Goal: Transaction & Acquisition: Purchase product/service

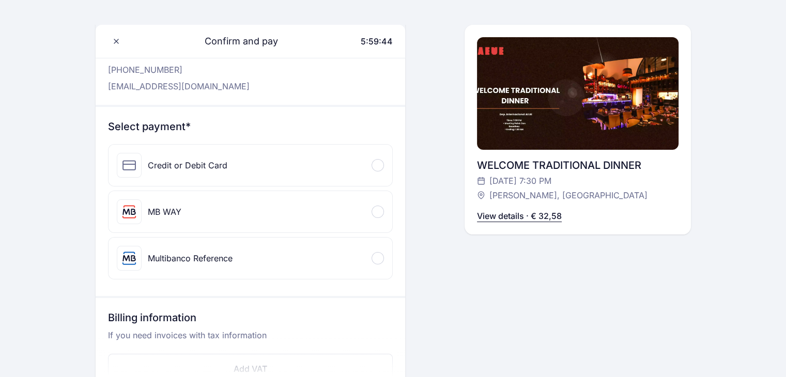
scroll to position [64, 0]
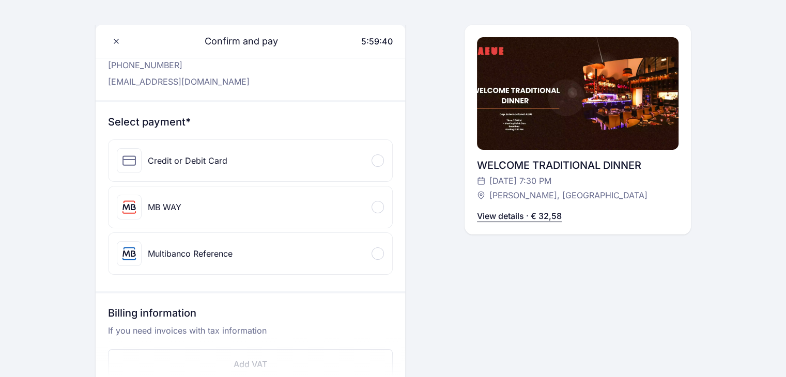
click at [343, 211] on div "MB WAY" at bounding box center [250, 206] width 284 height 41
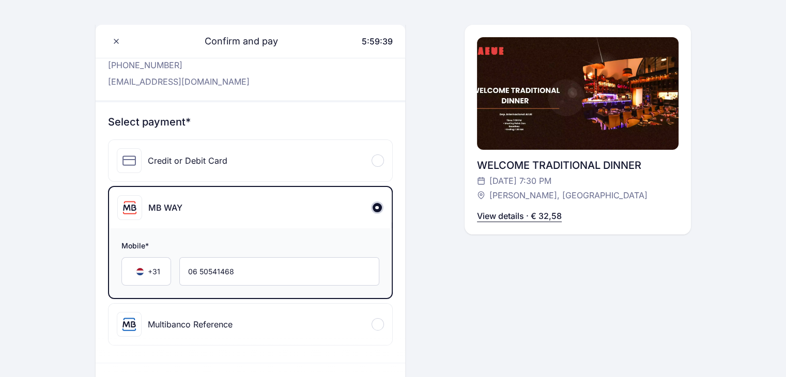
click at [367, 205] on div "MB WAY" at bounding box center [250, 207] width 283 height 41
click at [376, 207] on span at bounding box center [376, 207] width 3 height 3
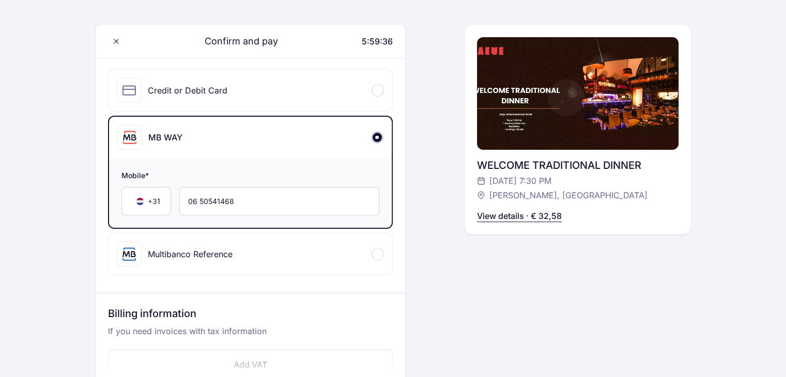
scroll to position [135, 0]
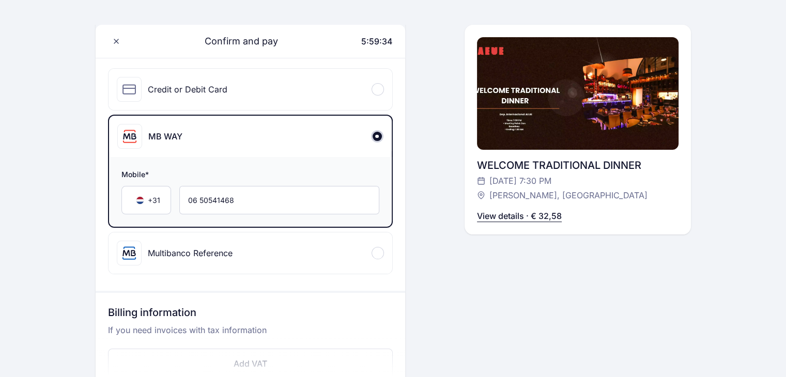
click at [372, 251] on div at bounding box center [377, 253] width 12 height 12
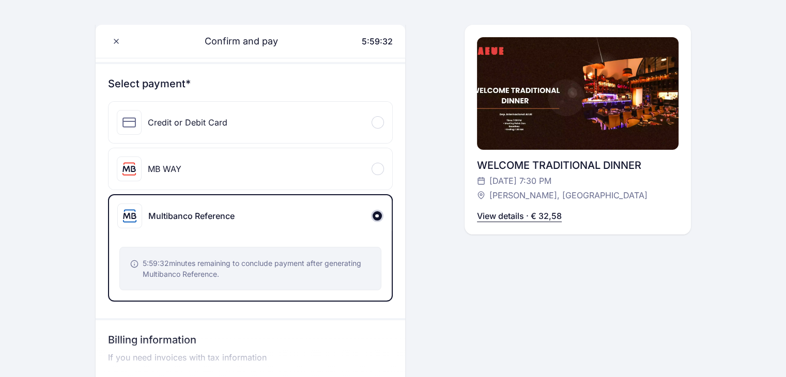
scroll to position [100, 0]
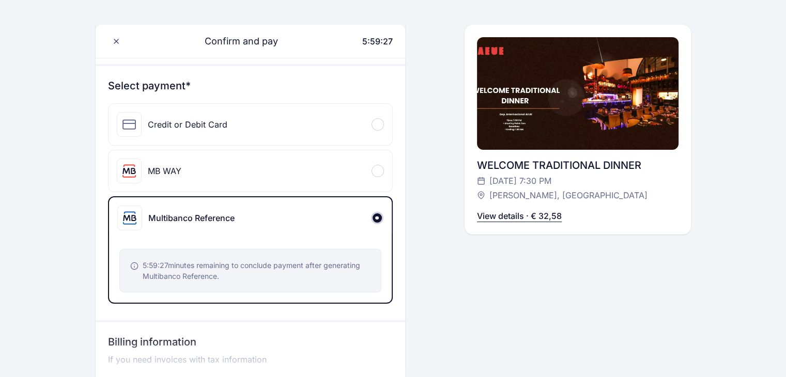
click at [374, 178] on div "MB WAY" at bounding box center [250, 170] width 284 height 41
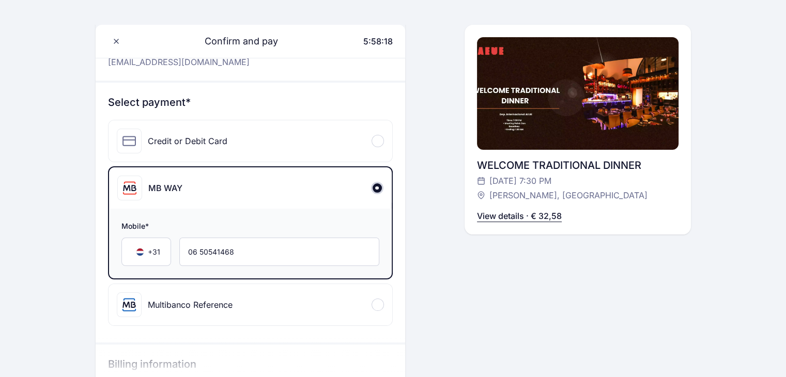
scroll to position [84, 0]
